Goal: Information Seeking & Learning: Learn about a topic

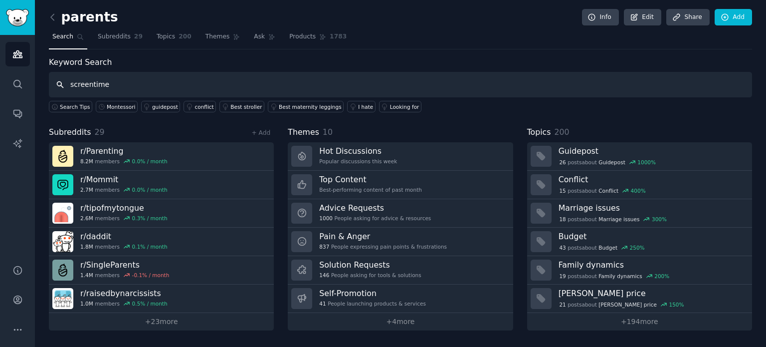
type input "screentime"
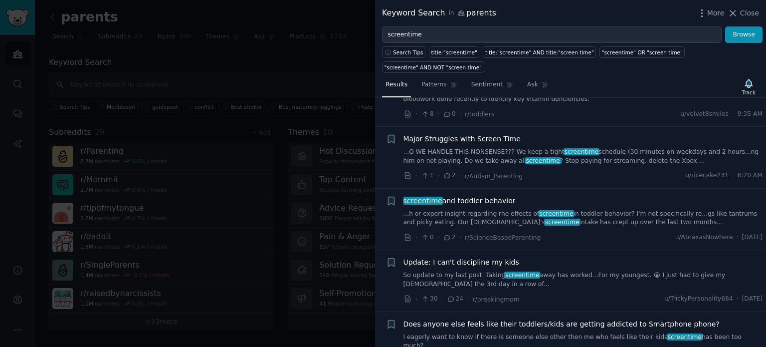
scroll to position [50, 0]
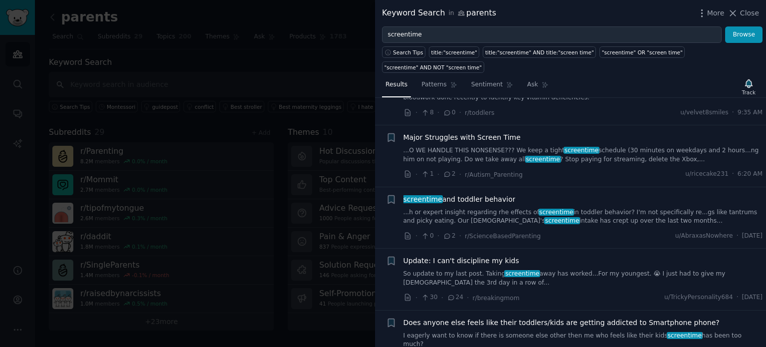
click at [575, 147] on link "...O WE HANDLE THIS NONSENSE??? We keep a tight screentime schedule (30 minutes…" at bounding box center [584, 154] width 360 height 17
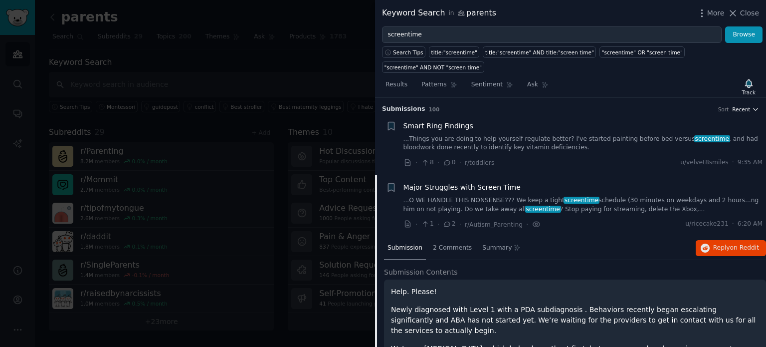
click at [748, 106] on button "Recent" at bounding box center [746, 109] width 27 height 7
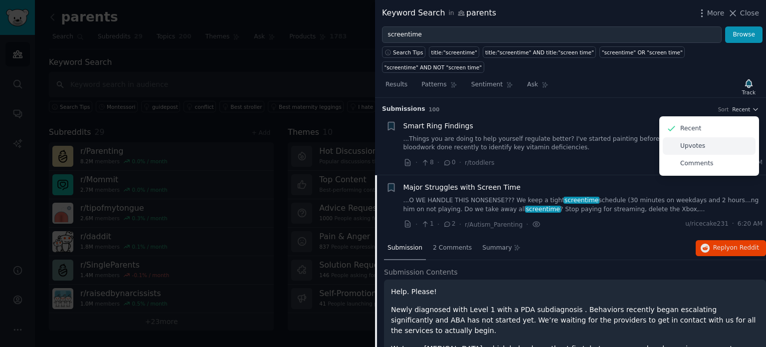
click at [692, 142] on p "Upvotes" at bounding box center [693, 146] width 25 height 9
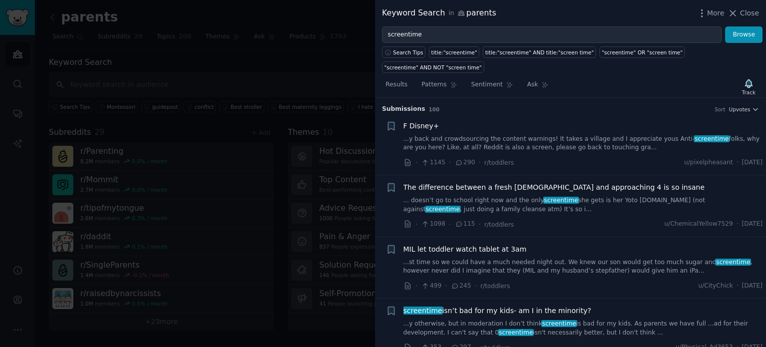
click at [600, 196] on link "... doesn’t go to school right now and the only screentime she gets is her Yoto…" at bounding box center [584, 204] width 360 height 17
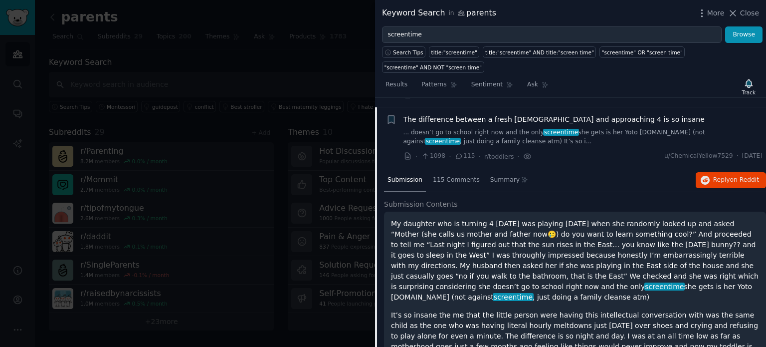
scroll to position [77, 0]
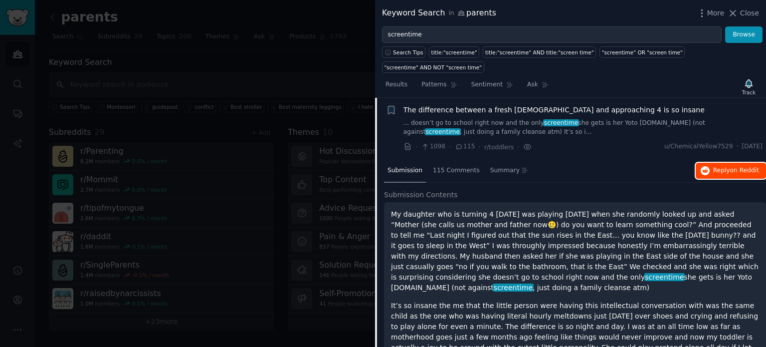
click at [725, 166] on span "Reply on Reddit" at bounding box center [737, 170] width 46 height 9
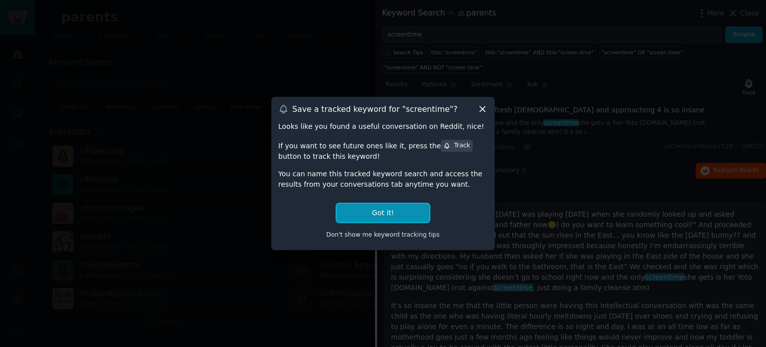
click at [379, 206] on button "Got it!" at bounding box center [383, 213] width 93 height 18
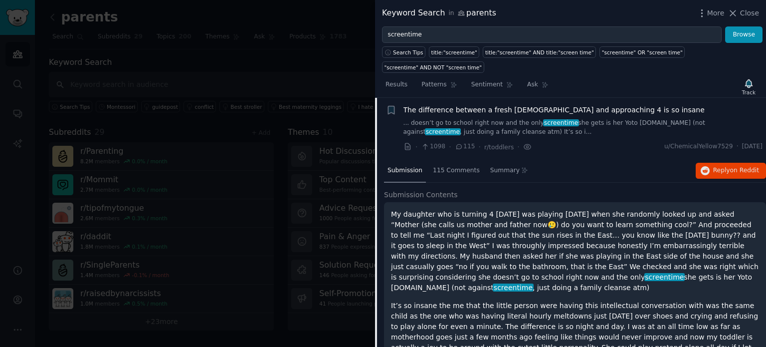
click at [291, 217] on div at bounding box center [383, 173] width 766 height 347
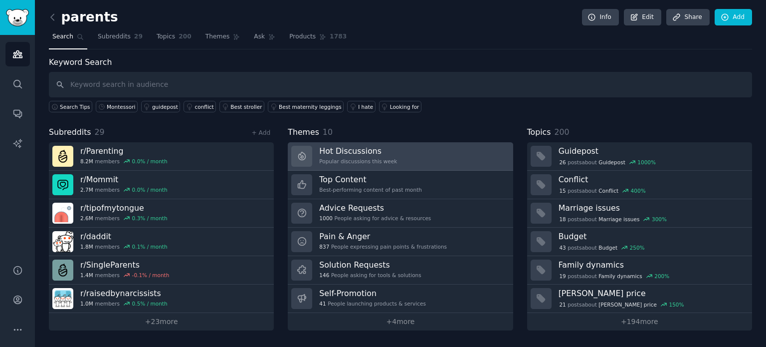
click at [425, 156] on link "Hot Discussions Popular discussions this week" at bounding box center [400, 156] width 225 height 28
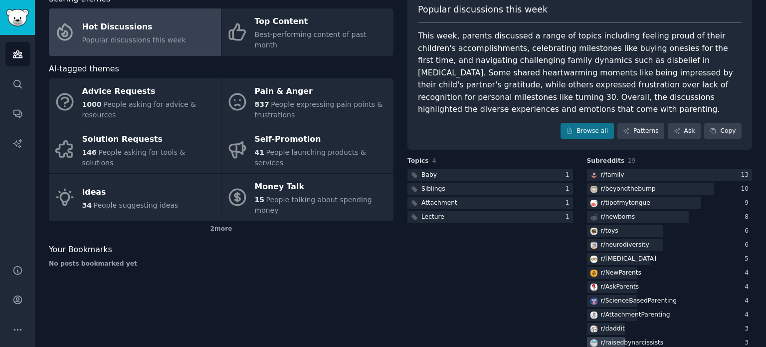
scroll to position [50, 0]
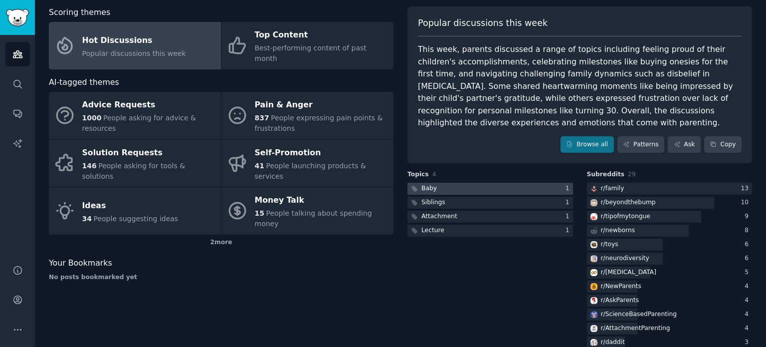
click at [472, 183] on div at bounding box center [491, 189] width 166 height 12
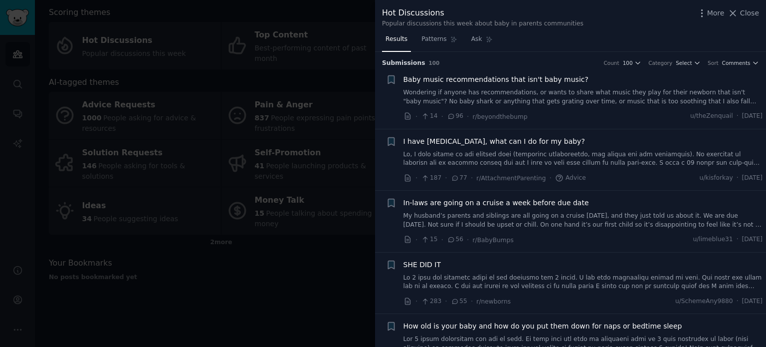
click at [644, 59] on h3 "Submission s 100 Count 100 Category Select Sort Comments" at bounding box center [570, 63] width 377 height 9
click at [746, 61] on span "Comments" at bounding box center [737, 62] width 28 height 7
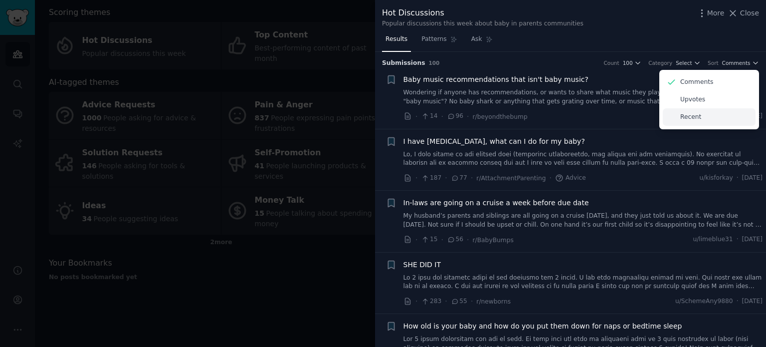
click at [690, 119] on p "Recent" at bounding box center [691, 117] width 21 height 9
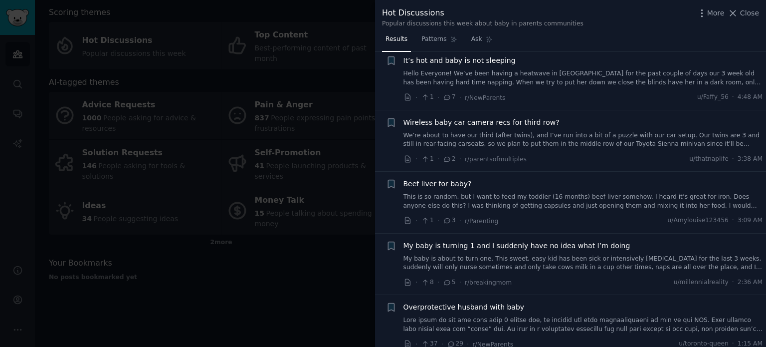
scroll to position [699, 0]
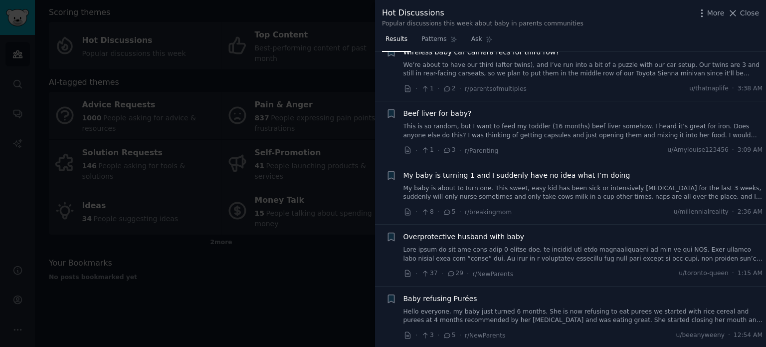
click at [595, 246] on link at bounding box center [584, 254] width 360 height 17
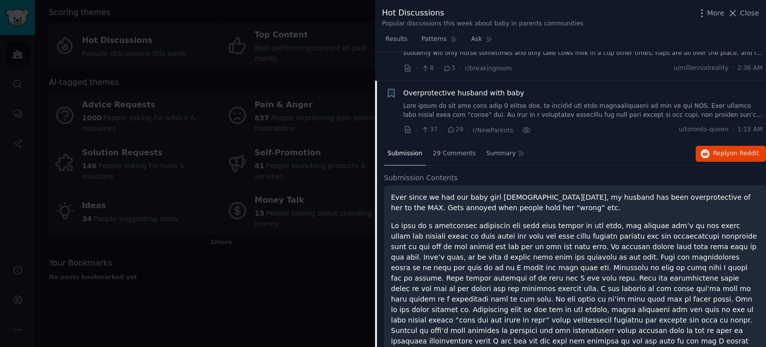
scroll to position [859, 0]
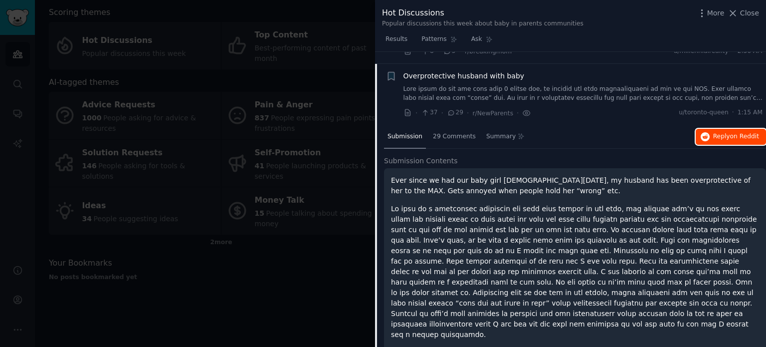
click at [729, 132] on span "Reply on Reddit" at bounding box center [737, 136] width 46 height 9
